Goal: Information Seeking & Learning: Learn about a topic

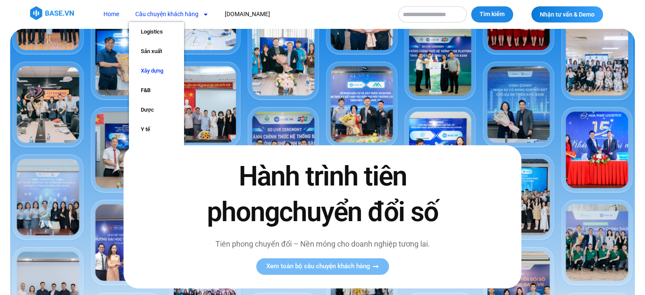
click at [161, 70] on link "Xây dựng" at bounding box center [156, 71] width 55 height 20
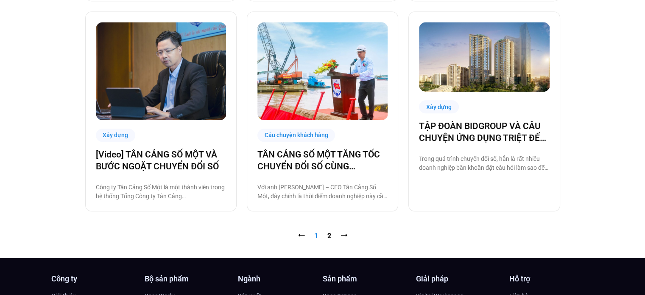
scroll to position [861, 0]
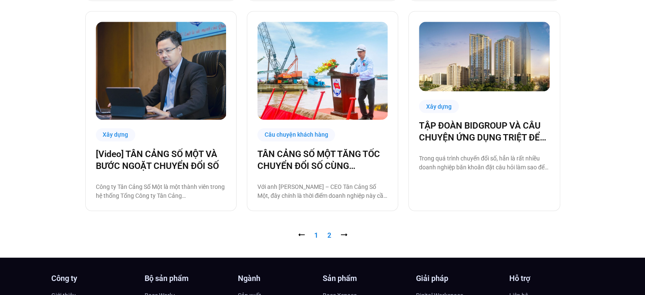
click at [328, 235] on link "Trang 2" at bounding box center [329, 235] width 4 height 8
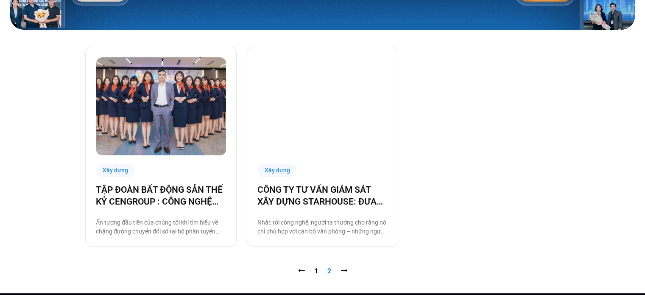
scroll to position [193, 0]
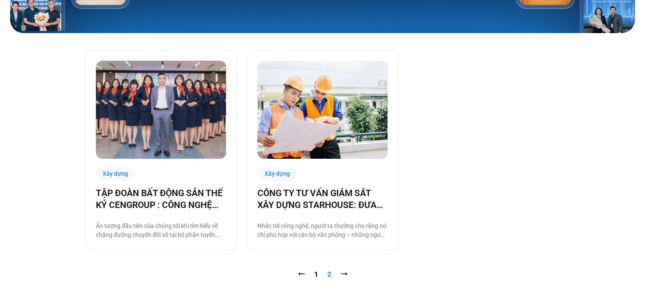
click at [318, 272] on nav "⭠ Trang 1 Trang 2 ⭢" at bounding box center [322, 274] width 475 height 10
click at [317, 276] on link "Trang 1" at bounding box center [316, 274] width 4 height 8
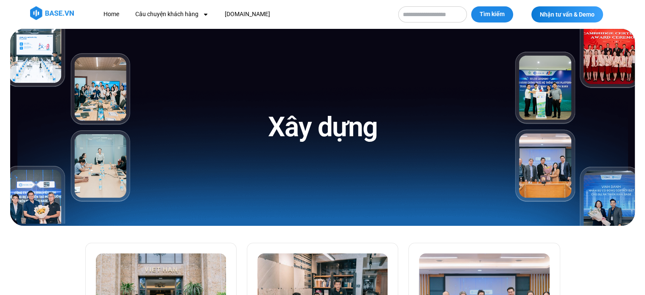
scroll to position [221, 0]
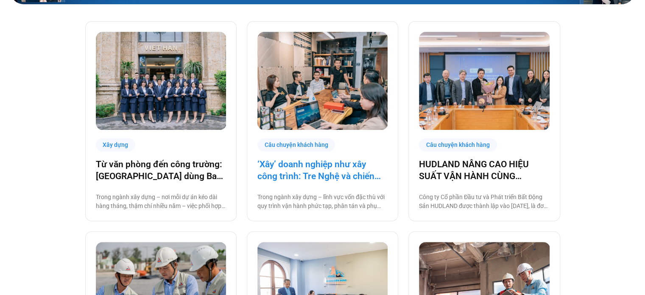
click at [314, 178] on link "‘Xây’ doanh nghiệp như xây công trình: Tre Nghệ và chiến lược chuyển đổi từ gốc" at bounding box center [322, 170] width 130 height 24
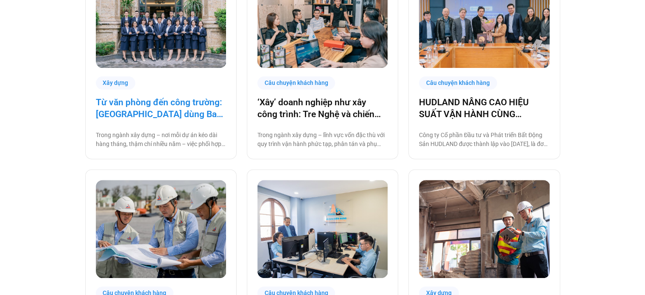
scroll to position [290, 0]
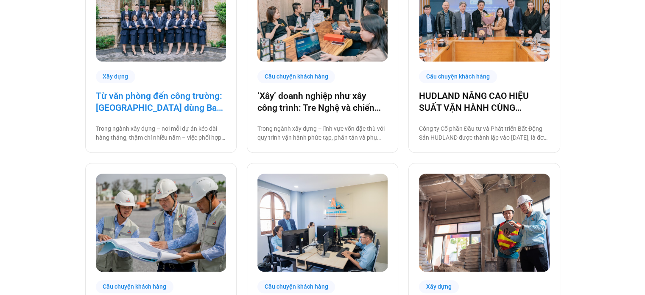
click at [165, 103] on link "Từ văn phòng đến công trường: [GEOGRAPHIC_DATA] dùng Base số hóa hệ thống quản …" at bounding box center [161, 102] width 130 height 24
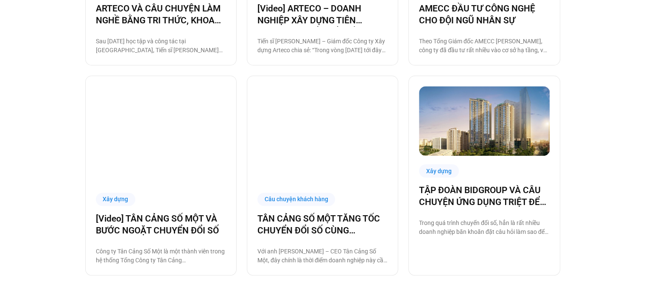
scroll to position [795, 0]
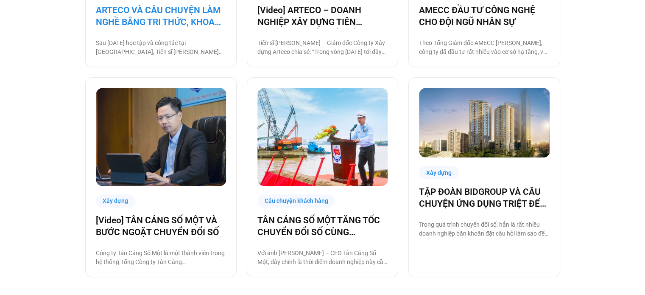
click at [130, 9] on link "ARTECO VÀ CÂU CHUYỆN LÀM NGHỀ BẰNG TRI THỨC, KHOA HỌC VÀ CÔNG NGHỆ" at bounding box center [161, 16] width 130 height 24
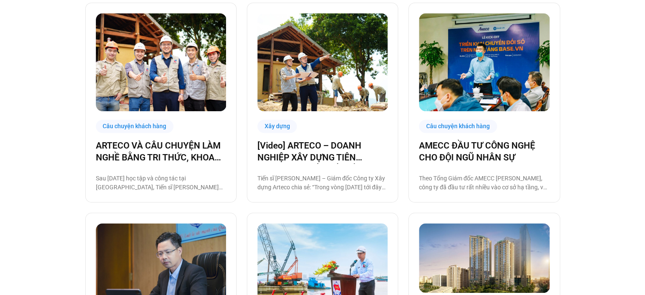
scroll to position [659, 0]
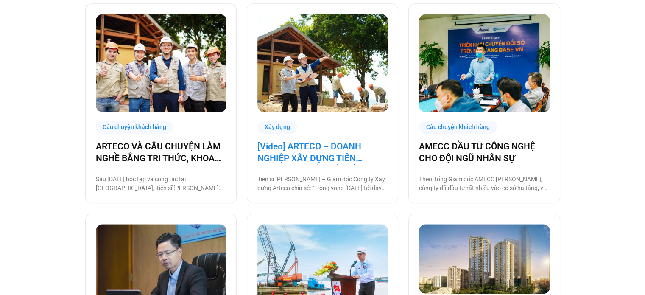
click at [307, 162] on link "[Video] ARTECO – DOANH NGHIỆP XÂY DỰNG TIÊN PHONG CHUYỂN ĐỔI SỐ" at bounding box center [322, 152] width 130 height 24
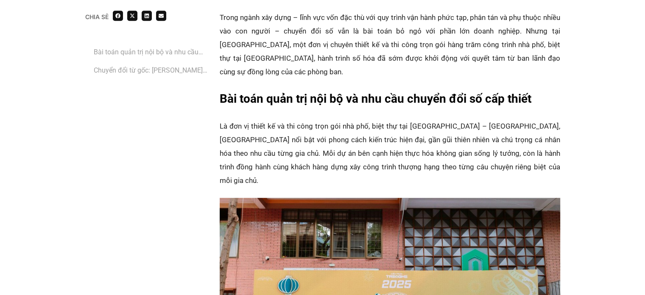
scroll to position [554, 0]
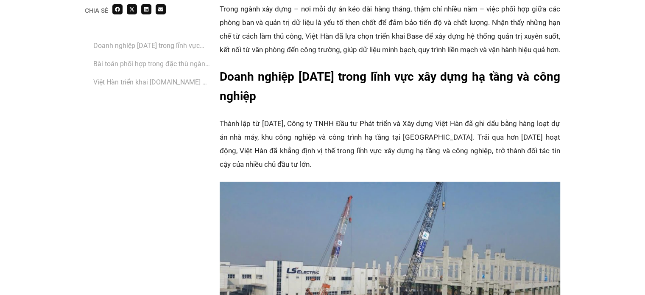
scroll to position [562, 0]
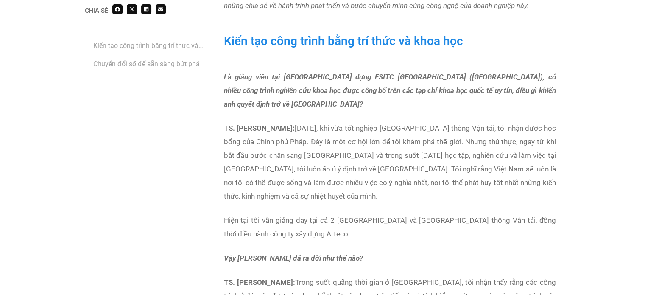
scroll to position [570, 0]
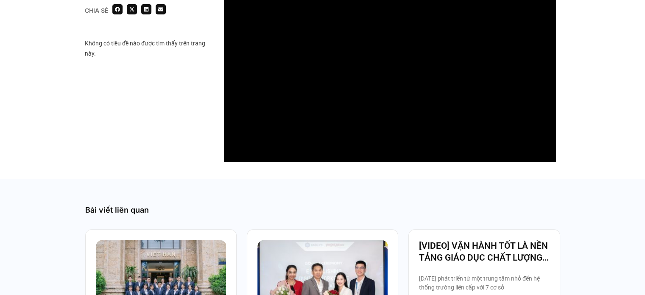
scroll to position [763, 0]
